Goal: Check status: Check status

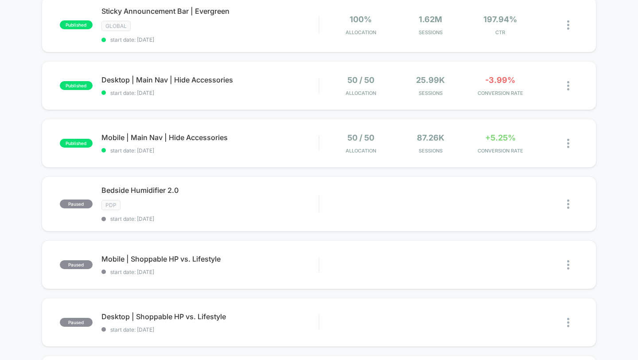
scroll to position [264, 0]
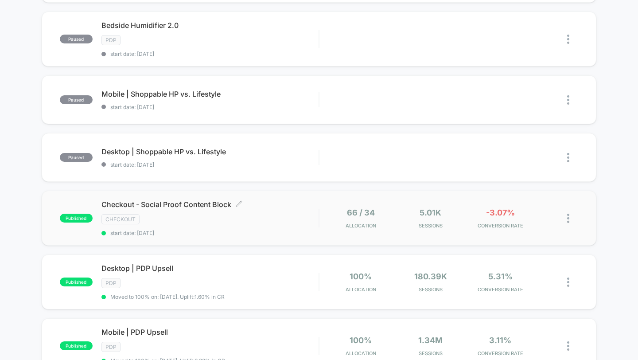
click at [278, 233] on span "start date: [DATE]" at bounding box center [209, 232] width 217 height 7
